Goal: Transaction & Acquisition: Purchase product/service

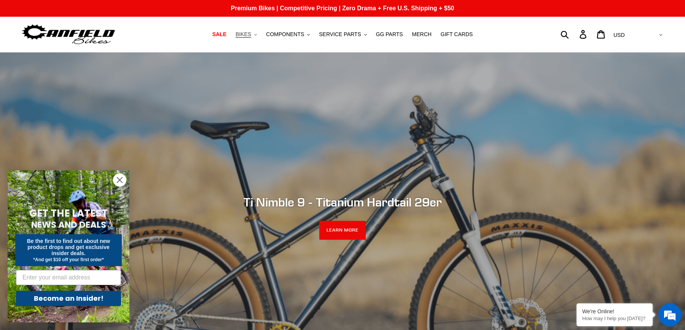
click at [247, 36] on span "BIKES" at bounding box center [244, 34] width 16 height 6
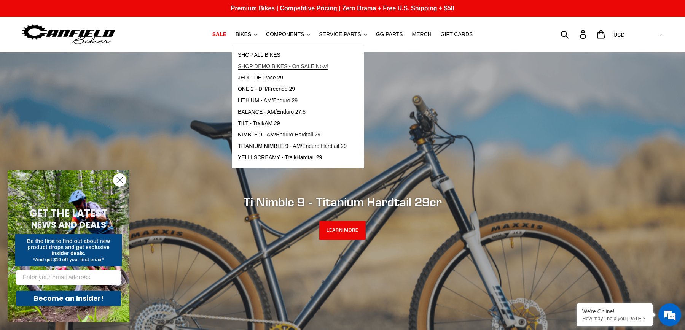
click at [306, 66] on span "SHOP DEMO BIKES - On SALE Now!" at bounding box center [283, 66] width 90 height 6
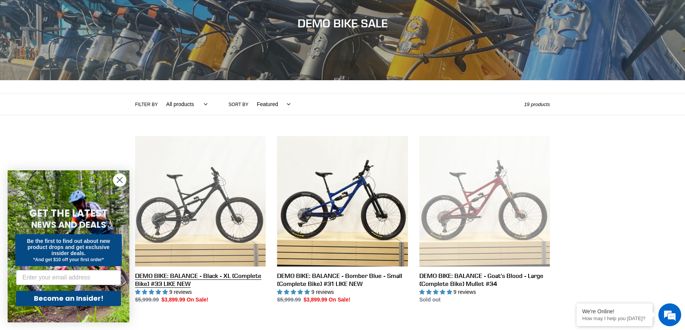
scroll to position [126, 0]
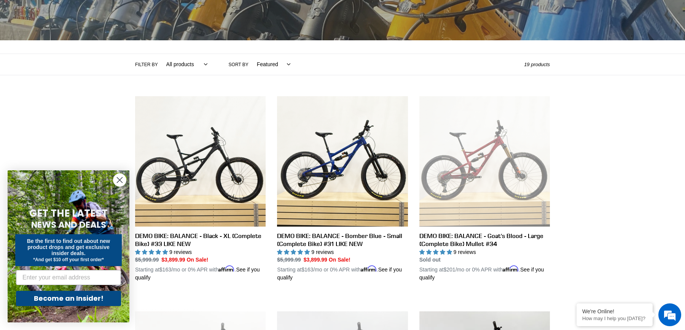
click at [122, 178] on icon "Close dialog" at bounding box center [119, 180] width 5 height 5
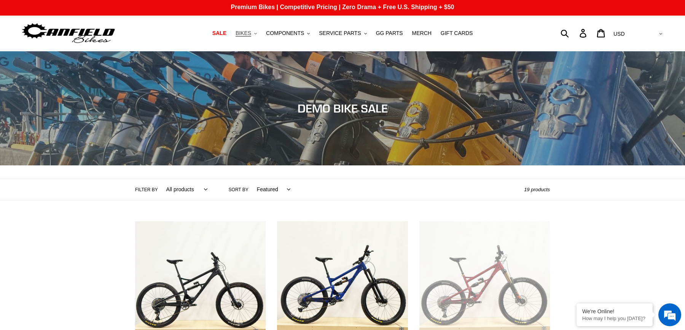
scroll to position [2, 0]
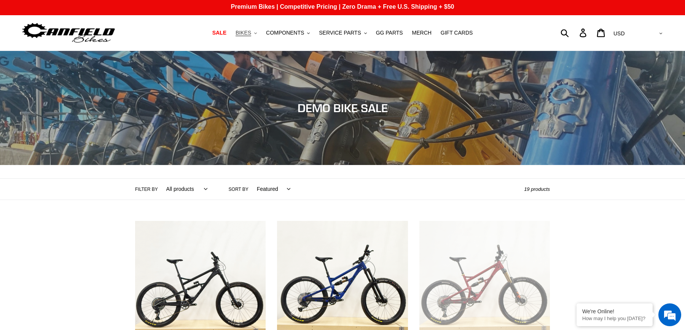
click at [251, 34] on span "BIKES" at bounding box center [244, 33] width 16 height 6
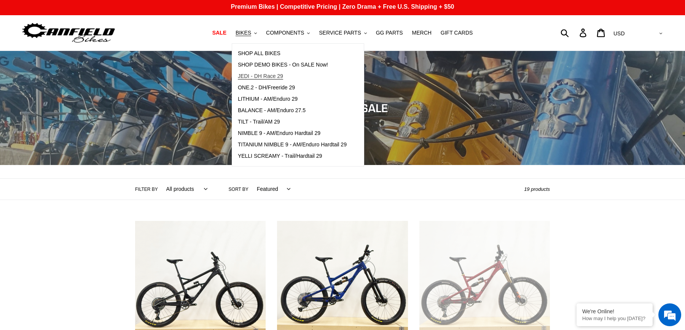
click at [265, 73] on span "JEDI - DH Race 29" at bounding box center [260, 76] width 45 height 6
